Goal: Use online tool/utility: Utilize a website feature to perform a specific function

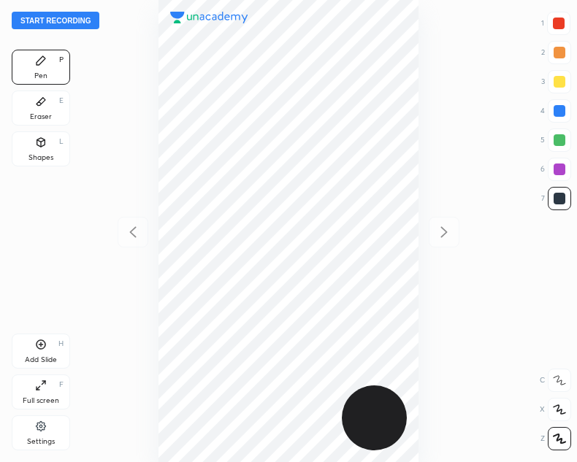
scroll to position [462, 343]
click at [53, 9] on div "Start recording 1 2 3 4 5 6 7 R O A L C X Z Erase all C X Z Pen P Eraser E Shap…" at bounding box center [288, 231] width 577 height 462
click at [42, 20] on button "Start recording" at bounding box center [56, 21] width 88 height 18
click at [551, 23] on div at bounding box center [558, 23] width 23 height 23
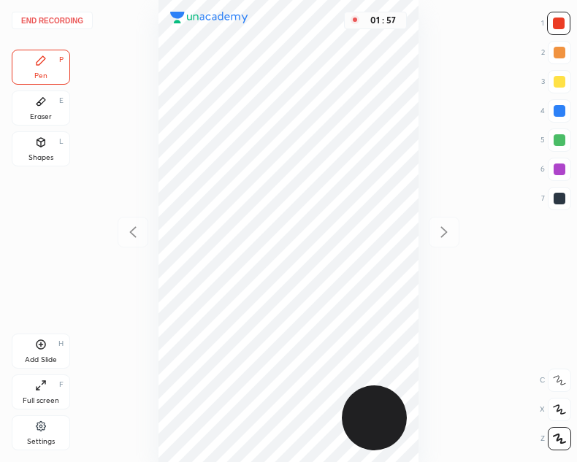
click at [52, 15] on button "End recording" at bounding box center [52, 21] width 81 height 18
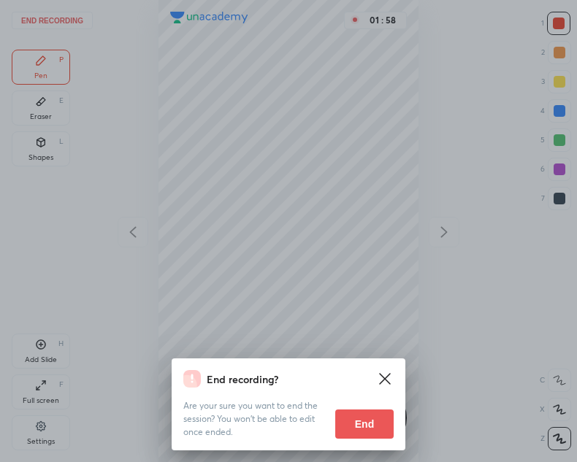
click at [354, 423] on button "End" at bounding box center [364, 423] width 58 height 29
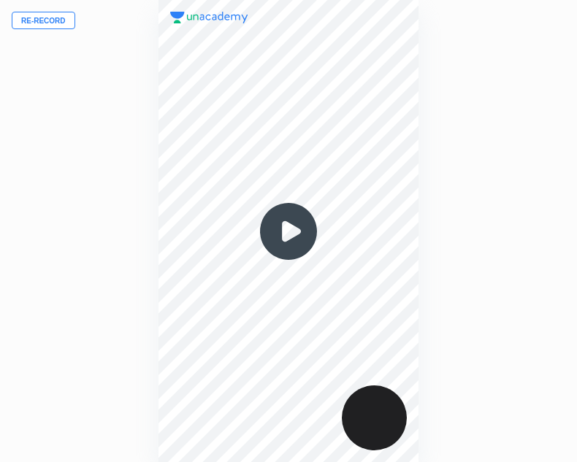
click at [286, 227] on img at bounding box center [288, 231] width 70 height 70
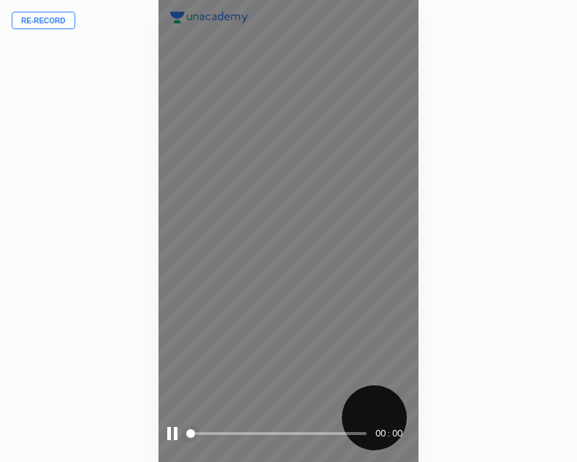
click at [169, 436] on div at bounding box center [172, 433] width 10 height 13
